Goal: Obtain resource: Download file/media

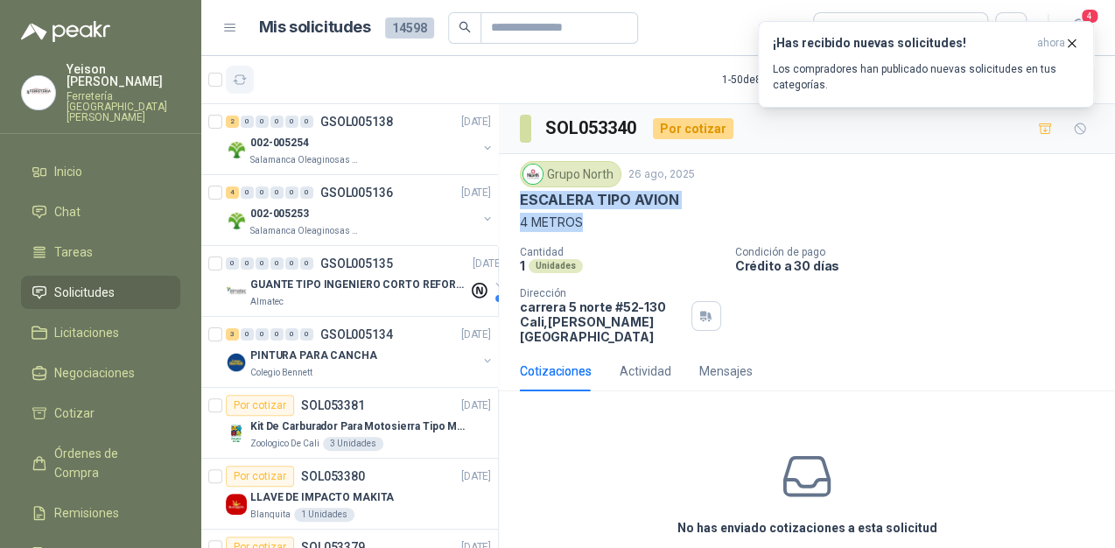
click at [243, 73] on icon "button" at bounding box center [240, 80] width 15 height 15
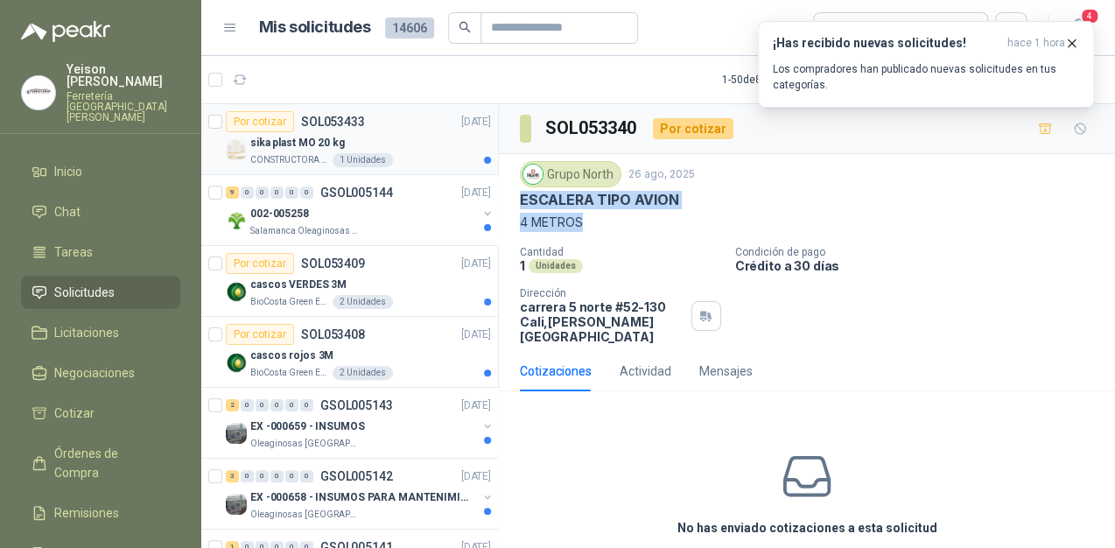
click at [394, 154] on div "CONSTRUCTORA GRUPO FIP 1 Unidades" at bounding box center [370, 160] width 241 height 14
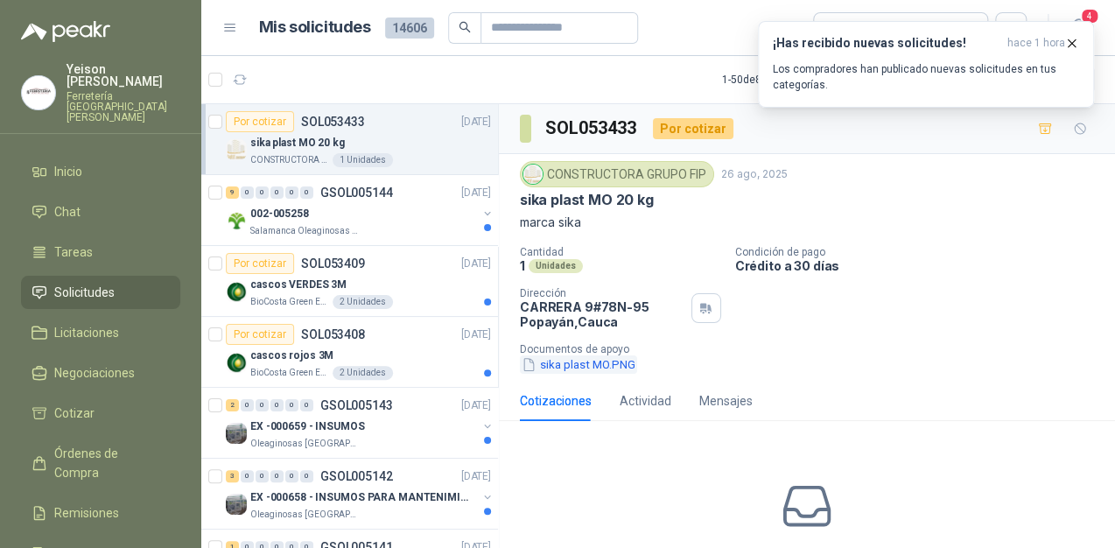
click at [560, 363] on button "sika plast MO.PNG" at bounding box center [578, 364] width 117 height 18
click at [1074, 39] on icon "button" at bounding box center [1071, 43] width 15 height 15
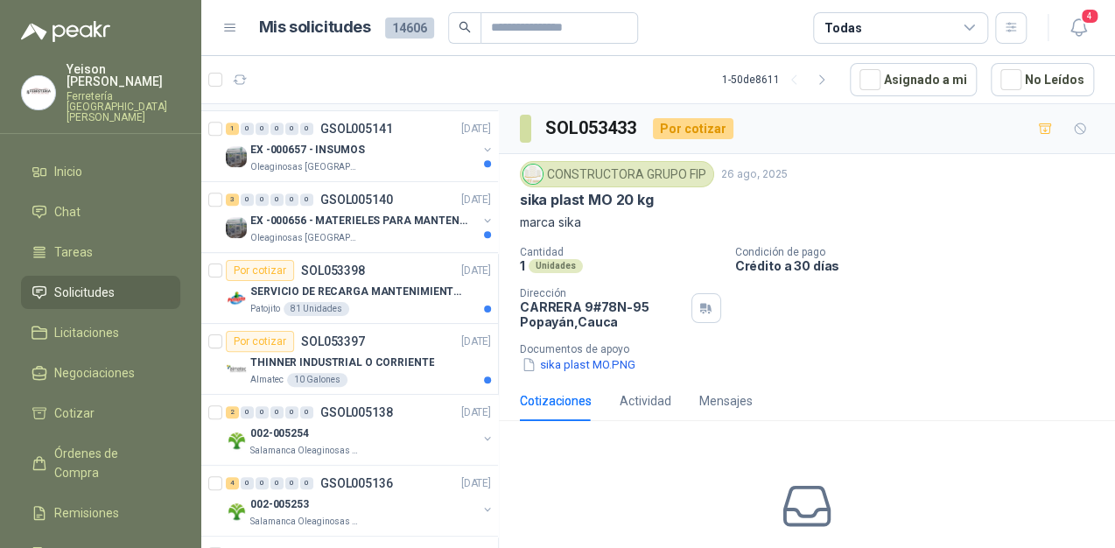
scroll to position [420, 0]
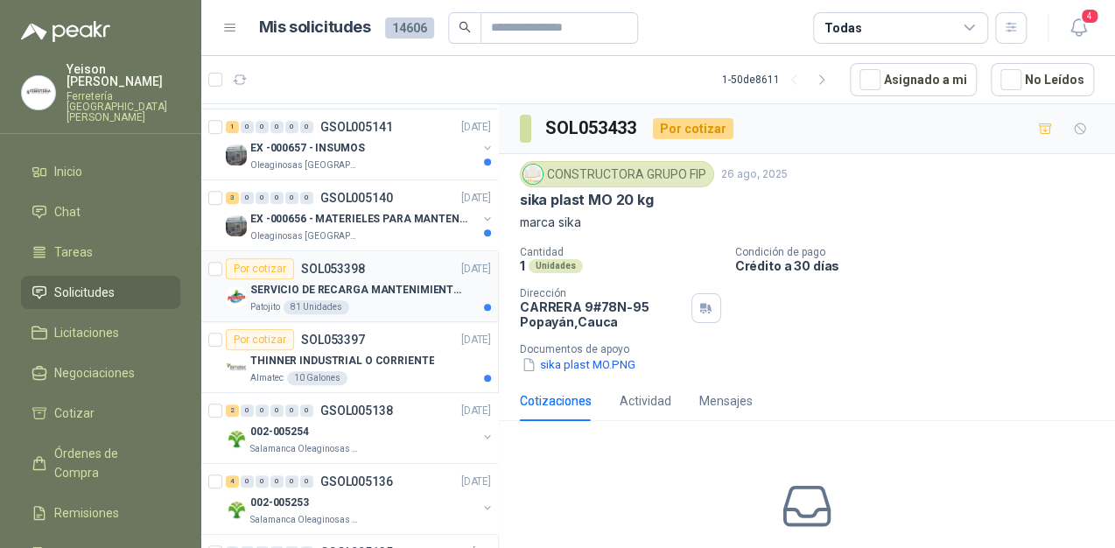
click at [361, 286] on p "SERVICIO DE RECARGA MANTENIMIENTO Y PRESTAMOS DE EXTINTORES" at bounding box center [359, 290] width 218 height 17
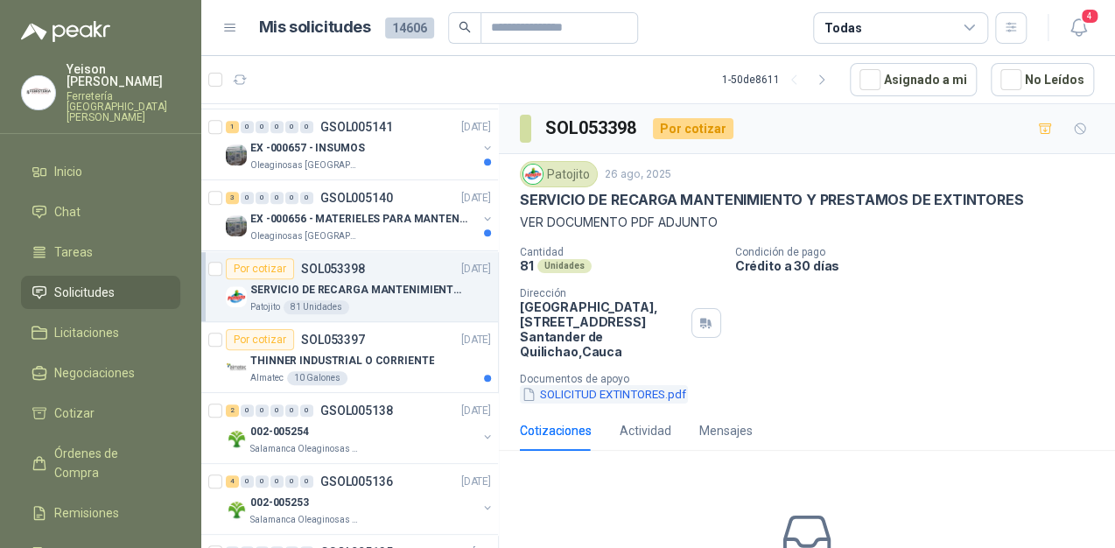
click at [630, 396] on button "SOLICITUD EXTINTORES.pdf" at bounding box center [604, 394] width 168 height 18
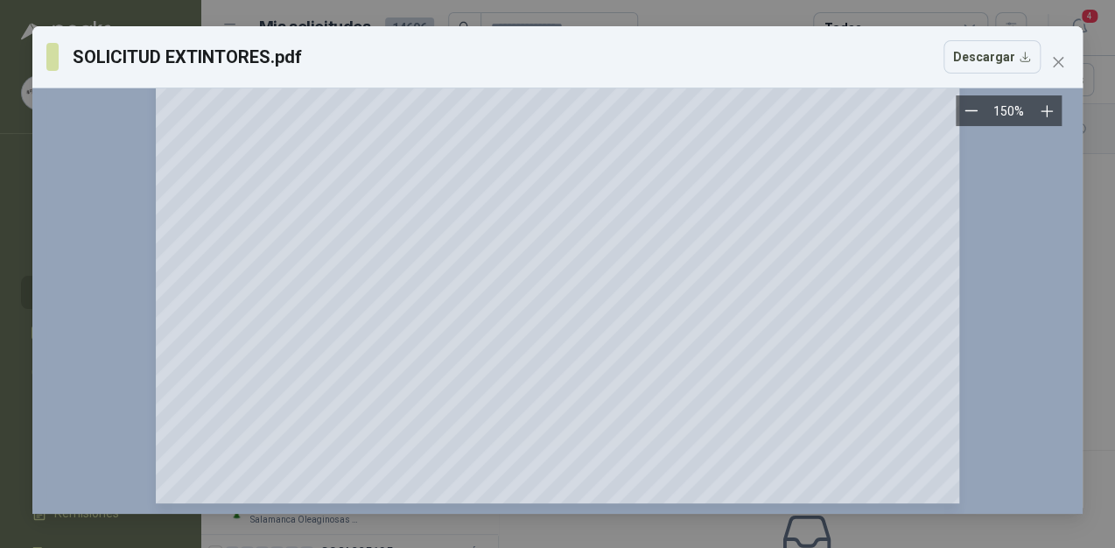
scroll to position [641, 0]
